Goal: Transaction & Acquisition: Obtain resource

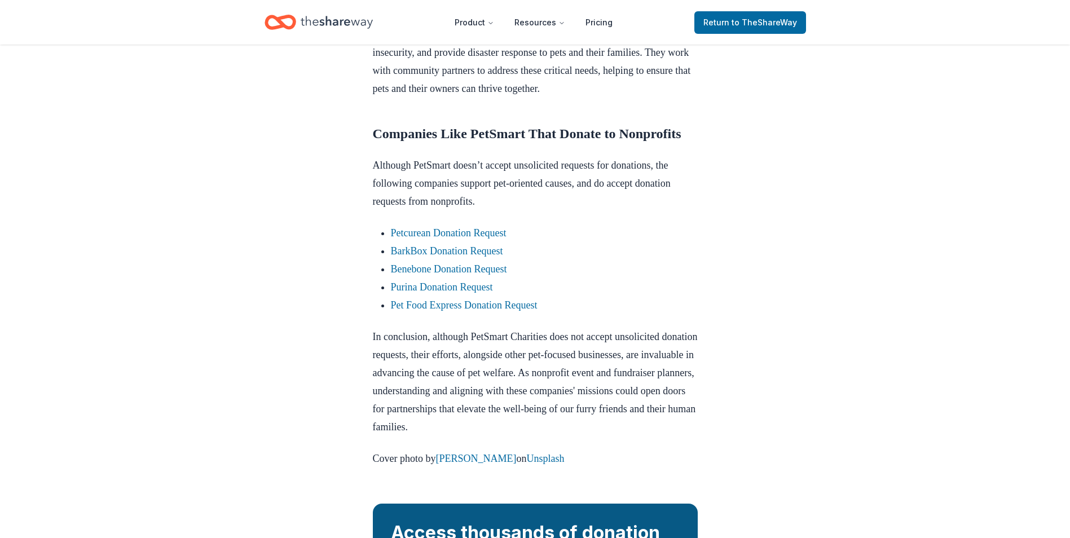
scroll to position [956, 0]
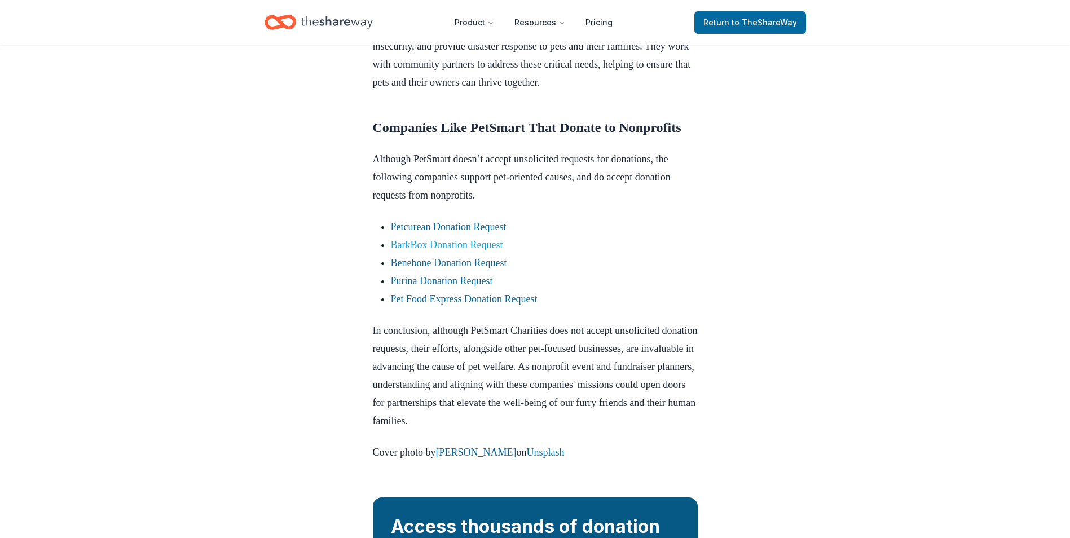
click at [493, 250] on link "BarkBox Donation Request" at bounding box center [447, 244] width 112 height 11
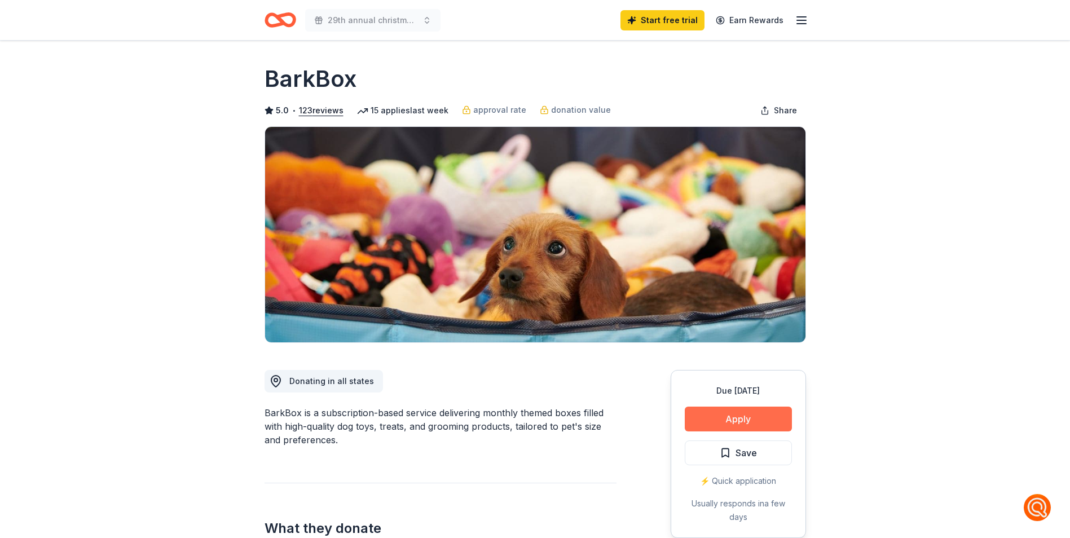
click at [763, 424] on button "Apply" at bounding box center [738, 419] width 107 height 25
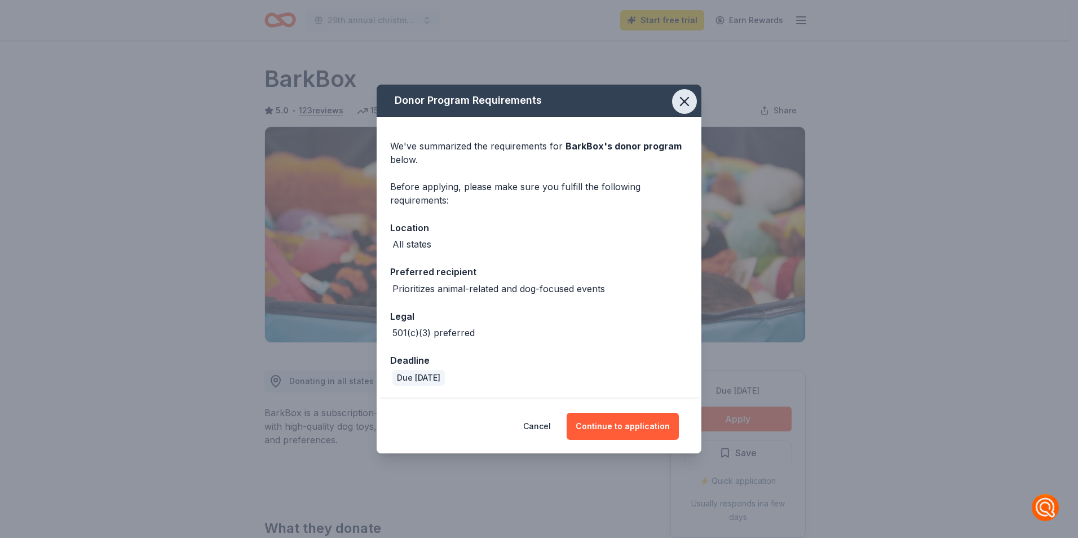
click at [681, 104] on icon "button" at bounding box center [685, 102] width 16 height 16
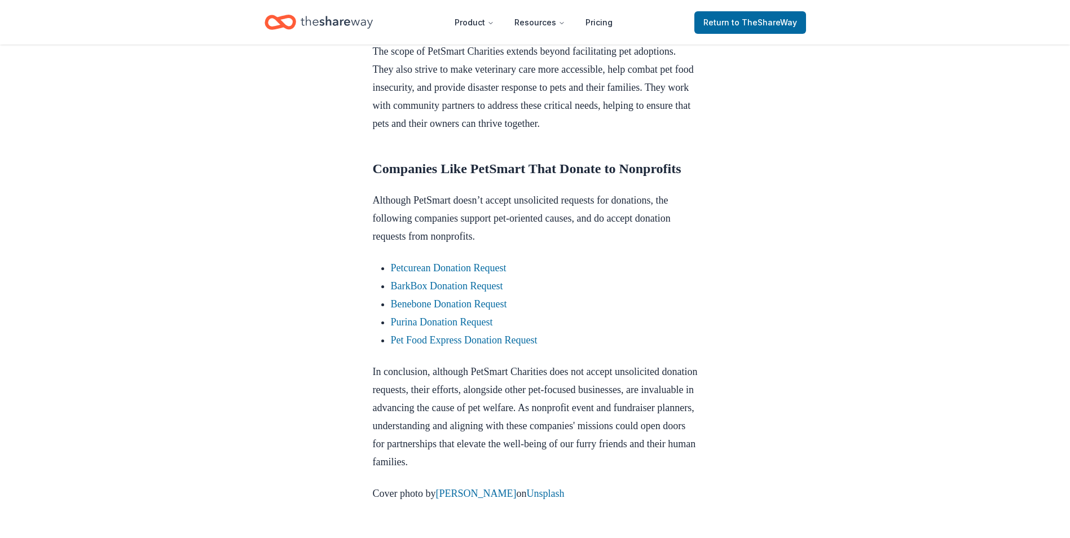
scroll to position [919, 0]
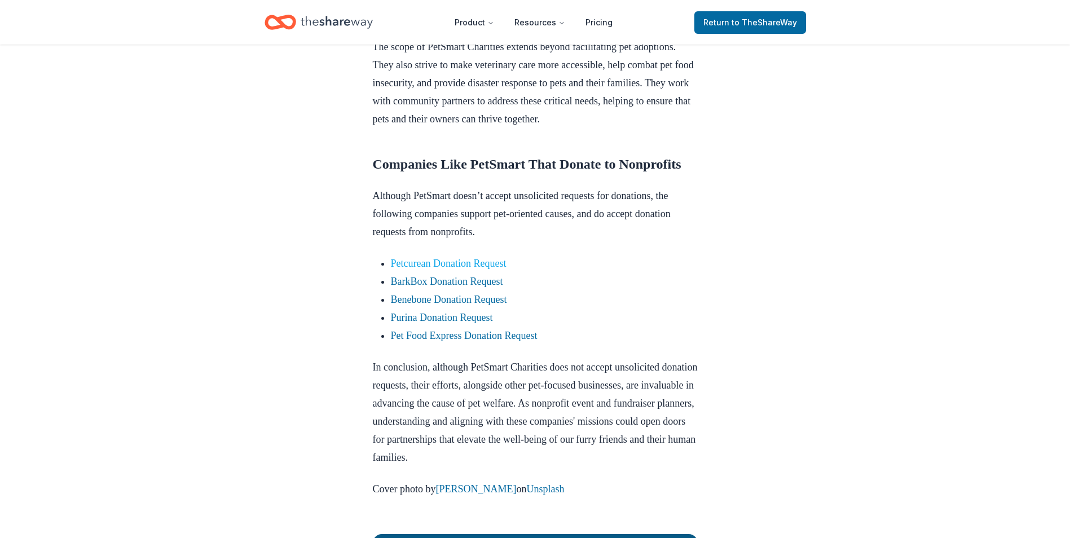
click at [413, 269] on link "Petcurean Donation Request" at bounding box center [449, 263] width 116 height 11
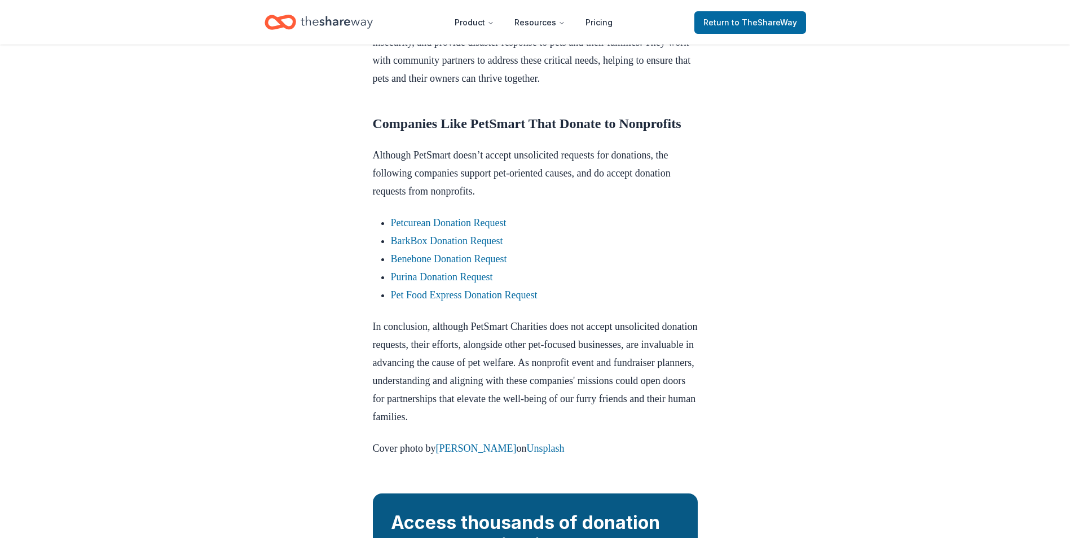
scroll to position [1001, 0]
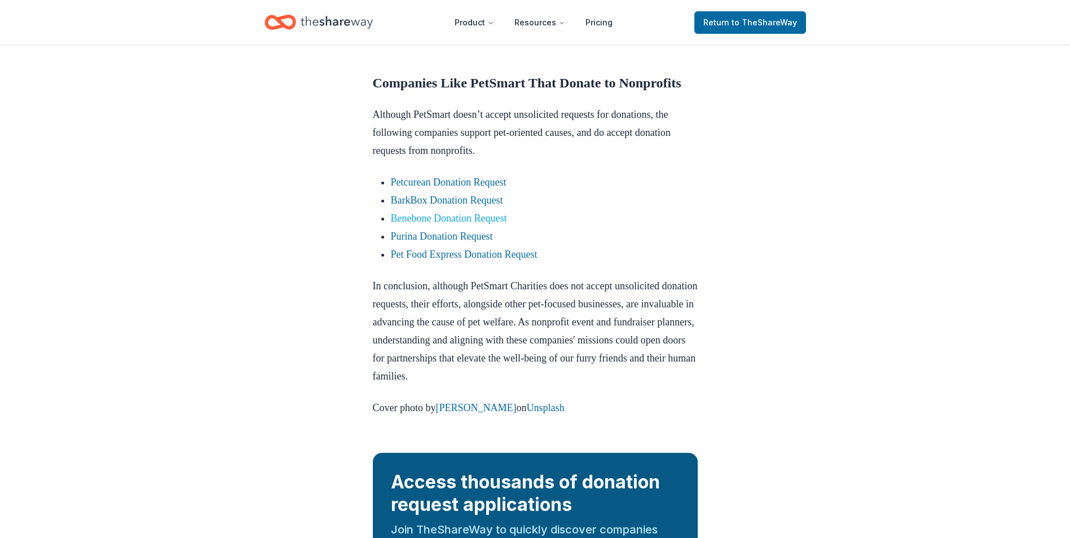
click at [438, 224] on link "Benebone Donation Request" at bounding box center [449, 218] width 116 height 11
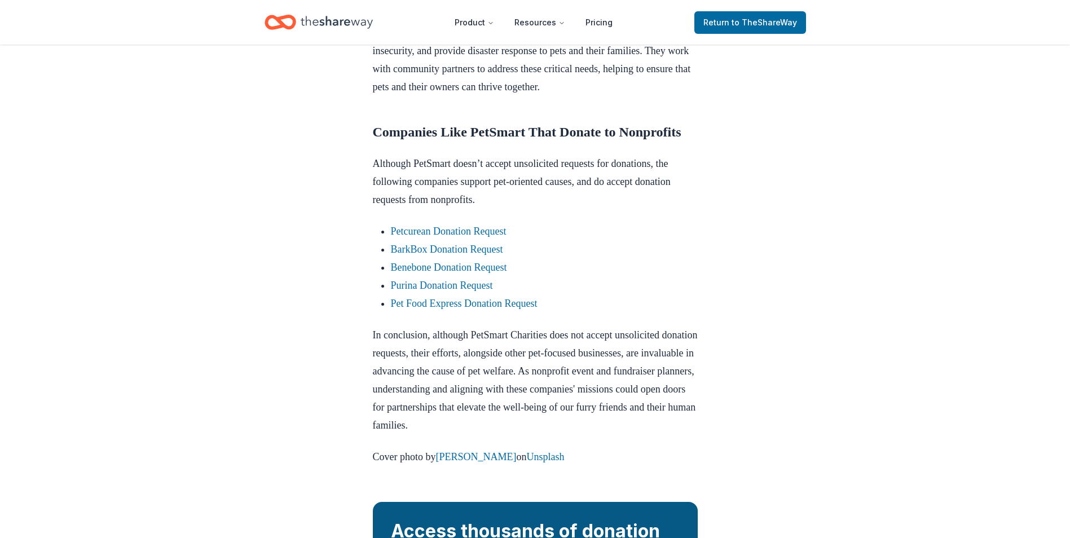
scroll to position [956, 0]
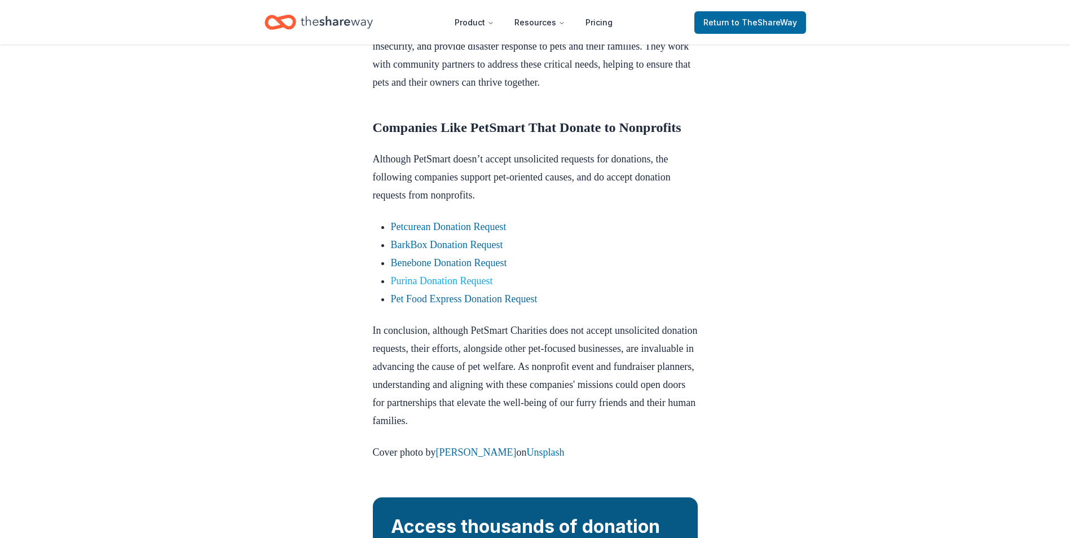
click at [478, 287] on link "Purina Donation Request" at bounding box center [442, 280] width 102 height 11
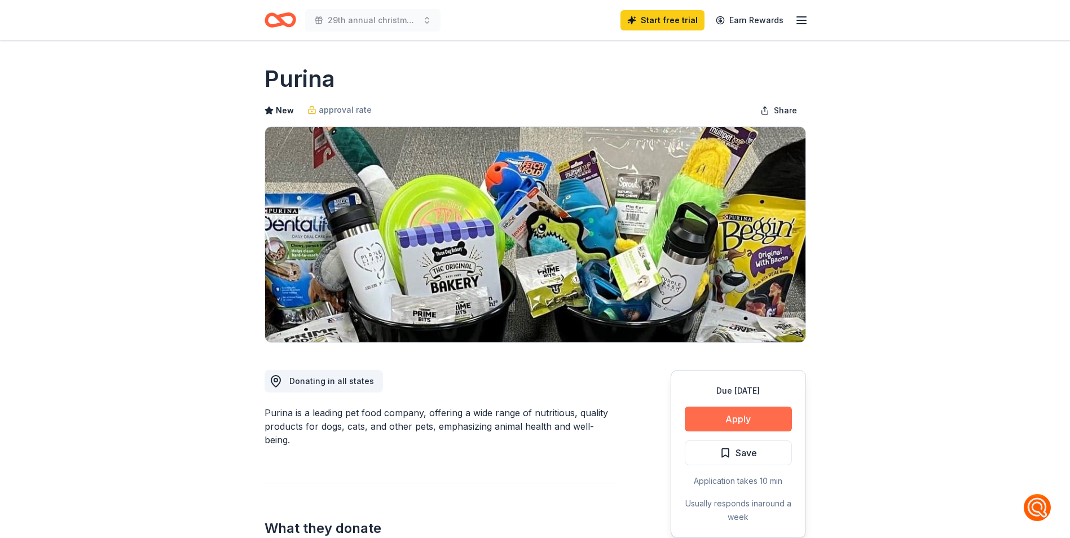
click at [738, 416] on button "Apply" at bounding box center [738, 419] width 107 height 25
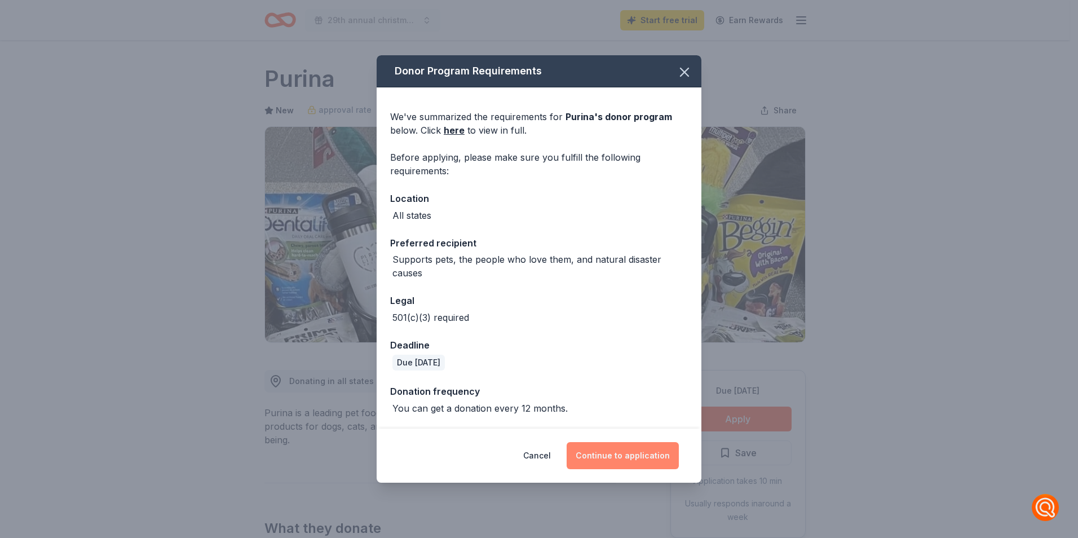
click at [604, 463] on button "Continue to application" at bounding box center [623, 455] width 112 height 27
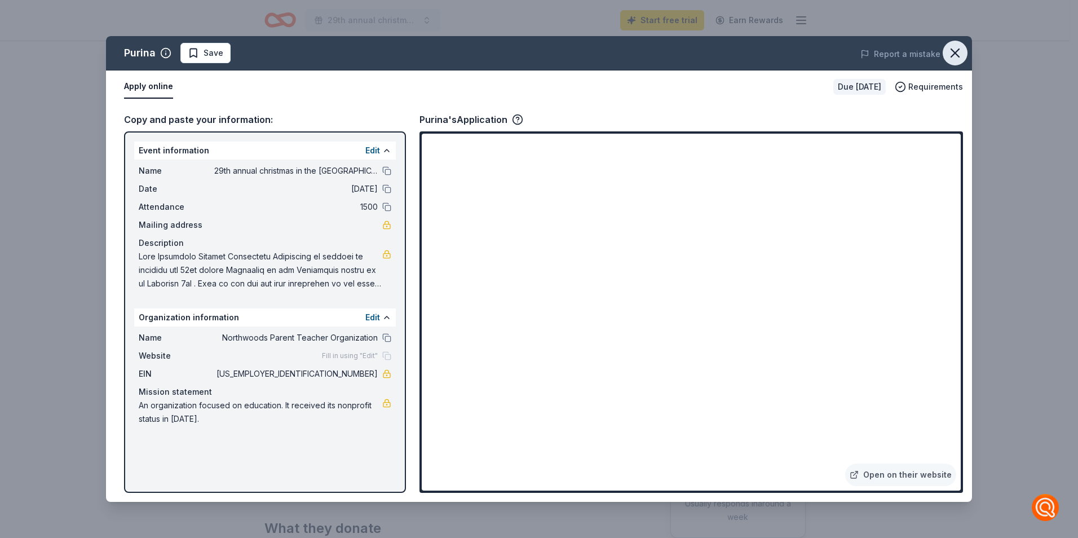
click at [959, 51] on icon "button" at bounding box center [956, 53] width 16 height 16
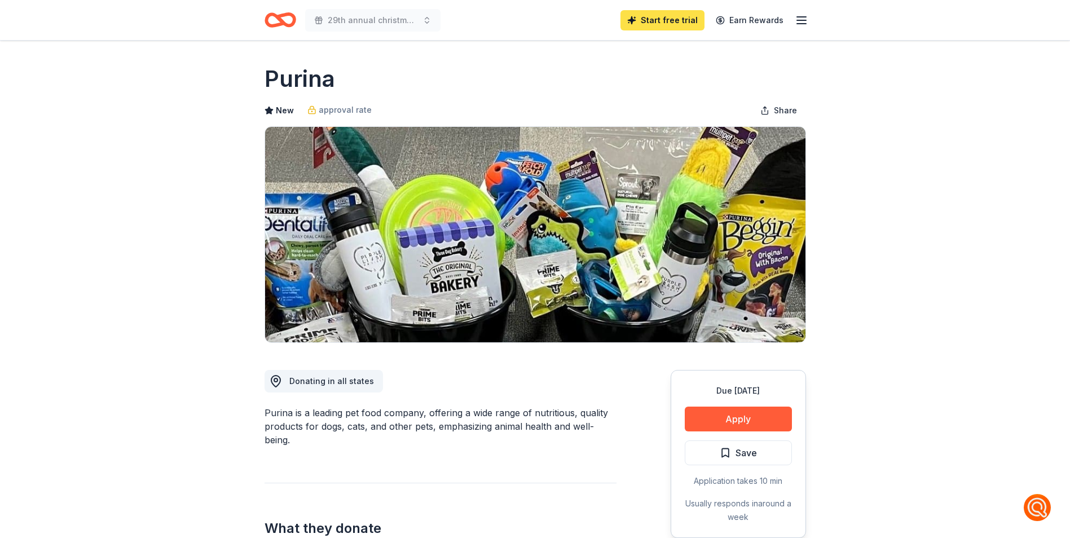
click at [673, 26] on link "Start free trial" at bounding box center [662, 20] width 84 height 20
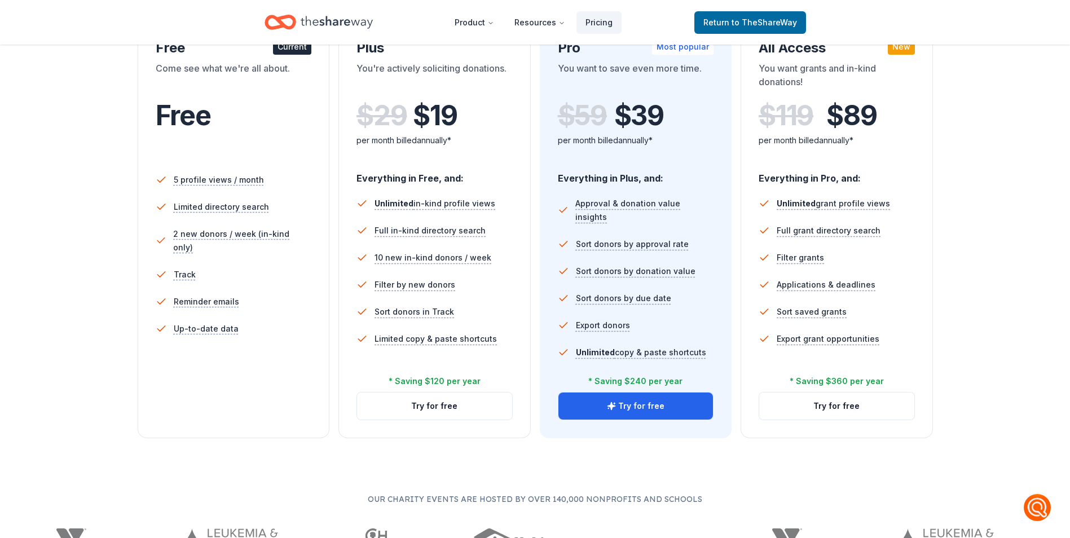
scroll to position [162, 0]
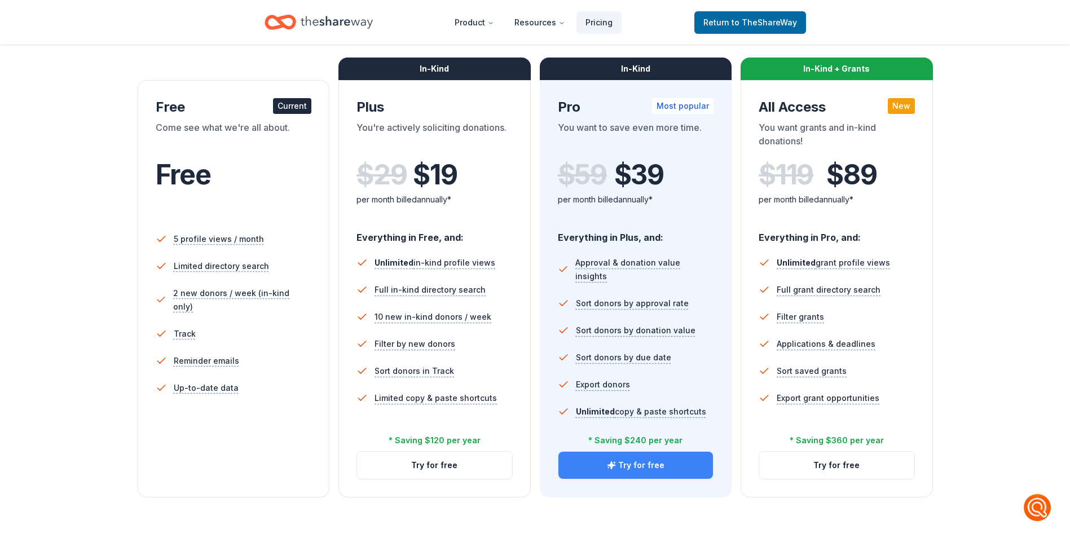
click at [650, 463] on button "Try for free" at bounding box center [635, 465] width 155 height 27
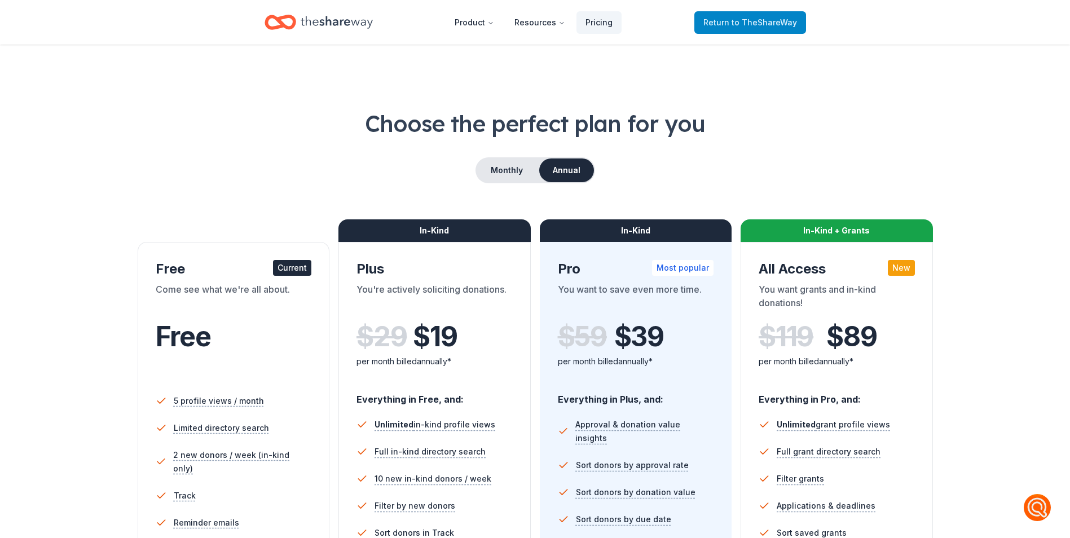
click at [724, 13] on link "Return to TheShareWay" at bounding box center [750, 22] width 112 height 23
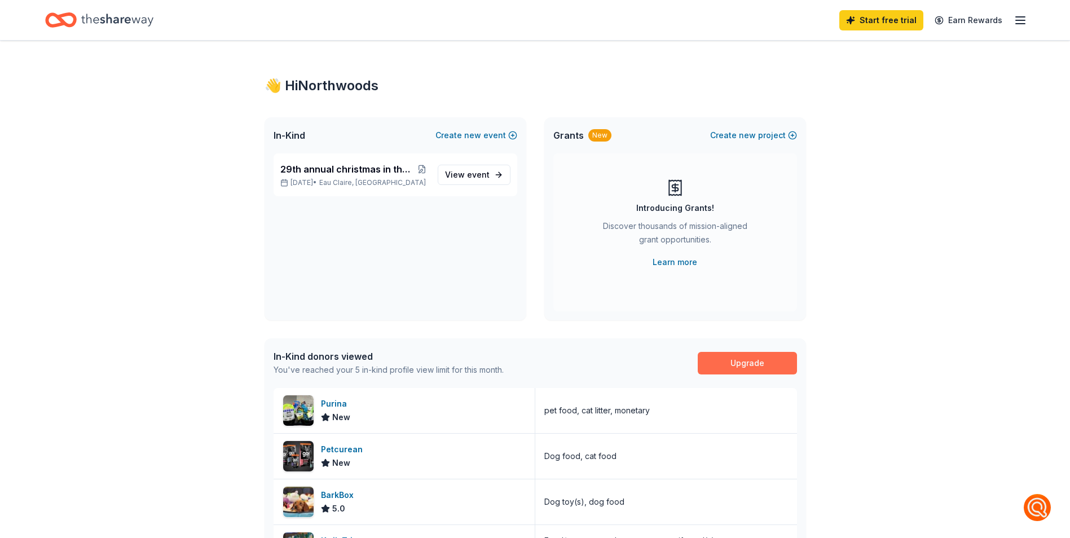
click at [746, 368] on link "Upgrade" at bounding box center [747, 363] width 99 height 23
